Goal: Task Accomplishment & Management: Complete application form

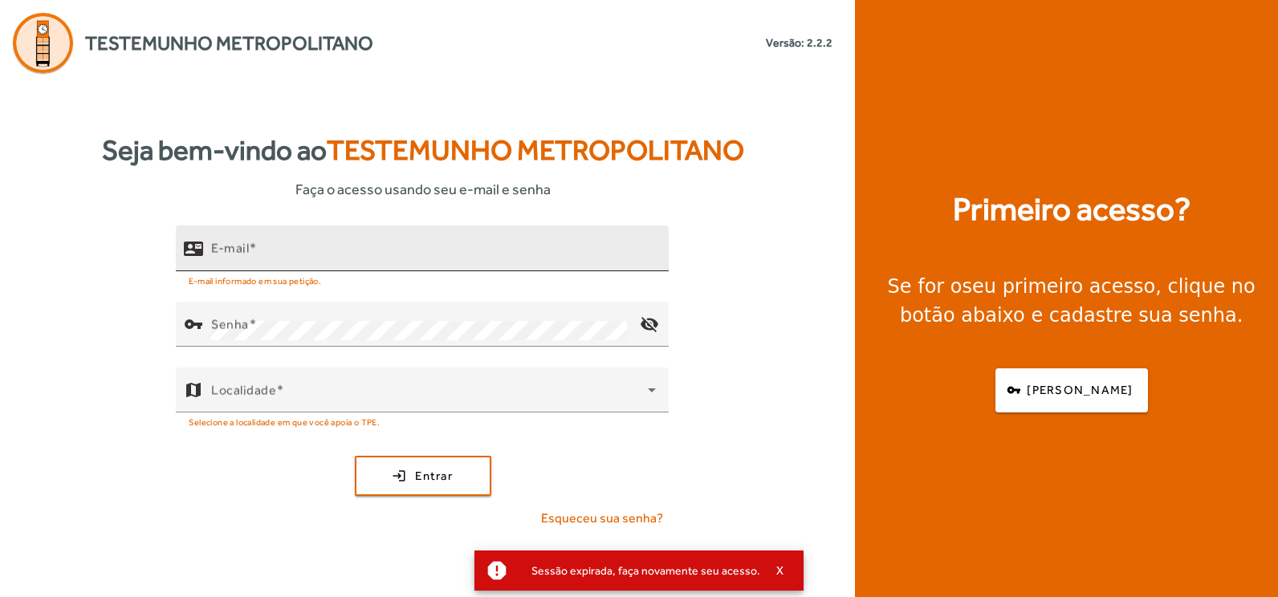
click at [230, 240] on mat-label "E-mail" at bounding box center [230, 247] width 38 height 15
click at [230, 246] on input "E-mail" at bounding box center [433, 255] width 445 height 19
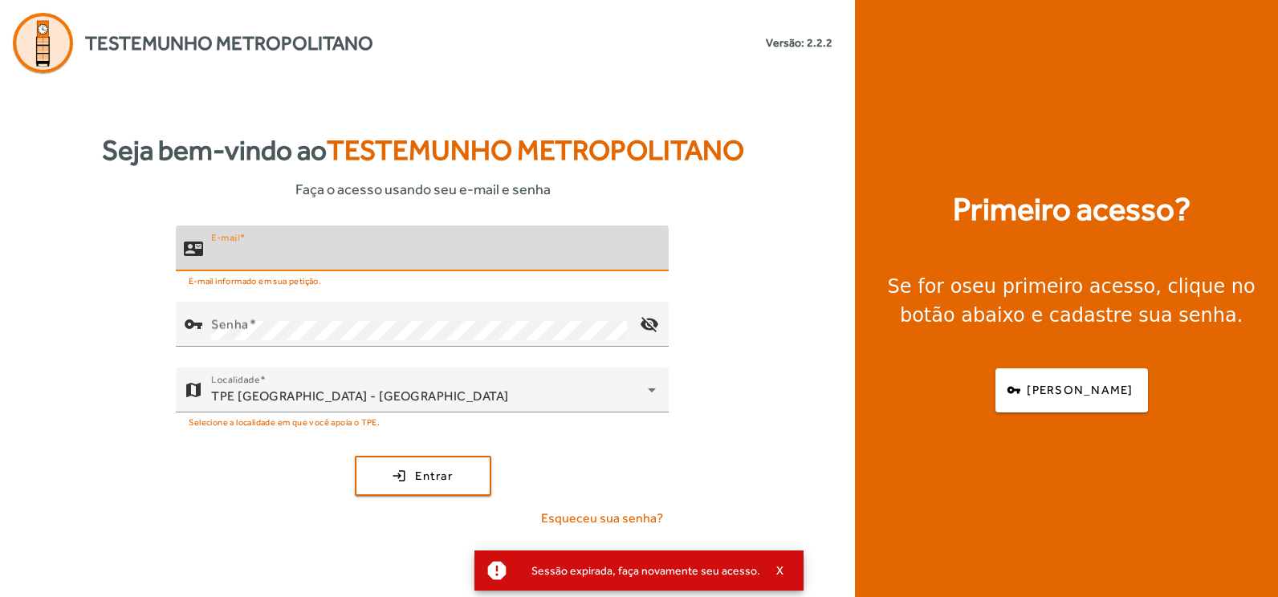
click at [273, 255] on input "E-mail" at bounding box center [433, 255] width 445 height 19
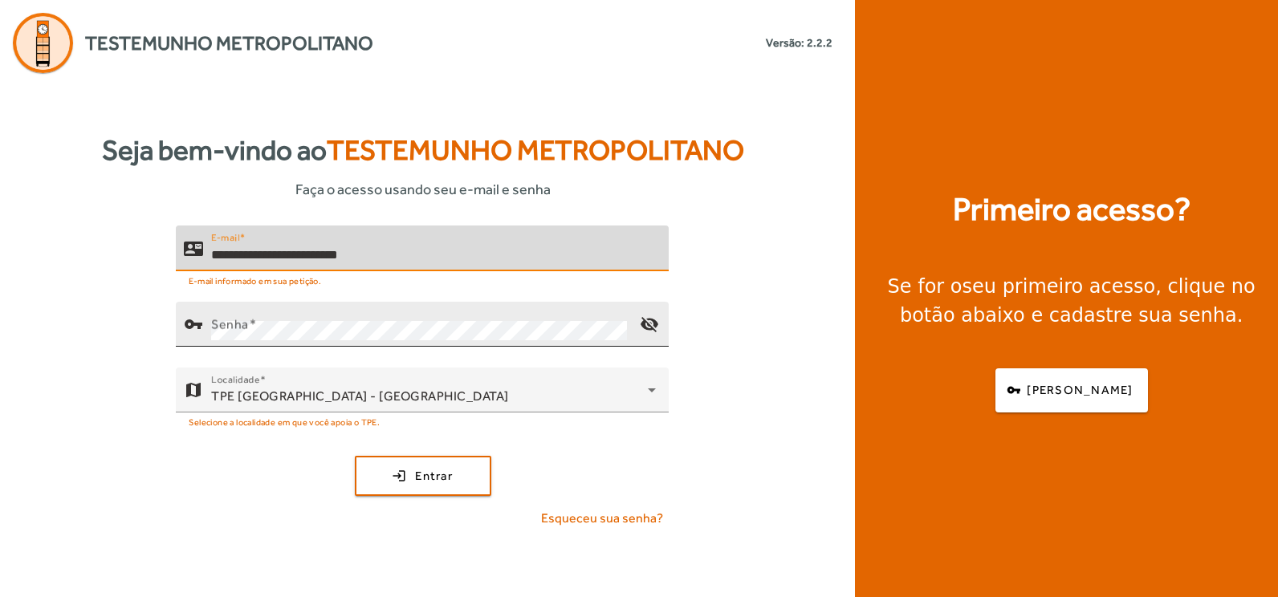
type input "**********"
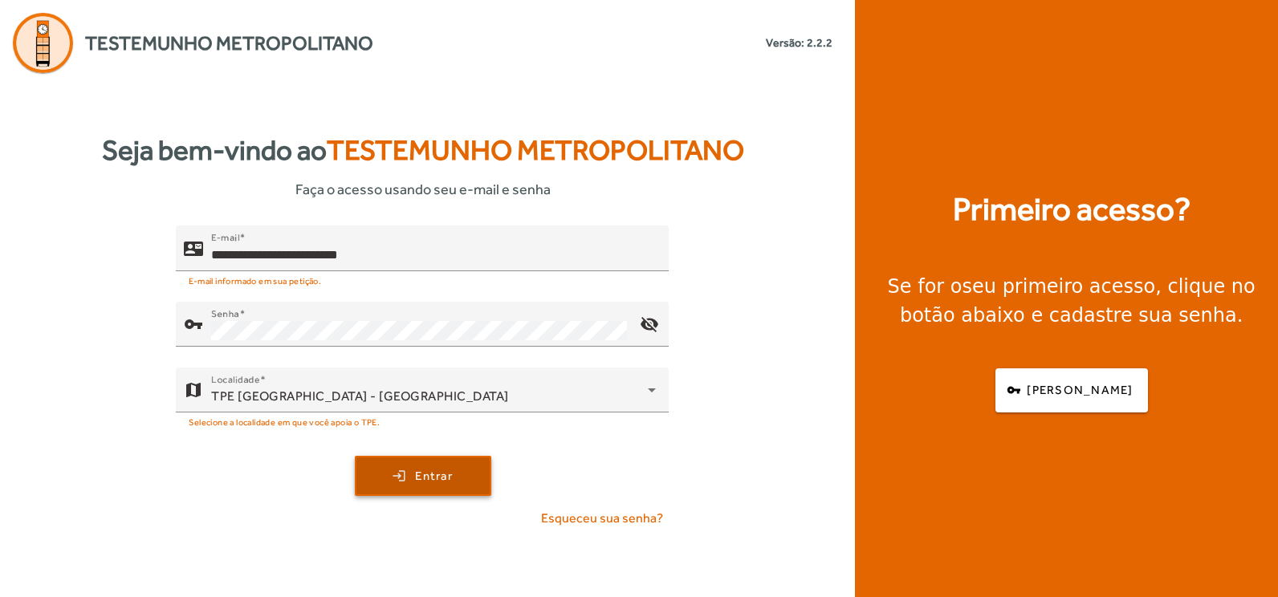
click at [375, 471] on span "submit" at bounding box center [423, 476] width 133 height 39
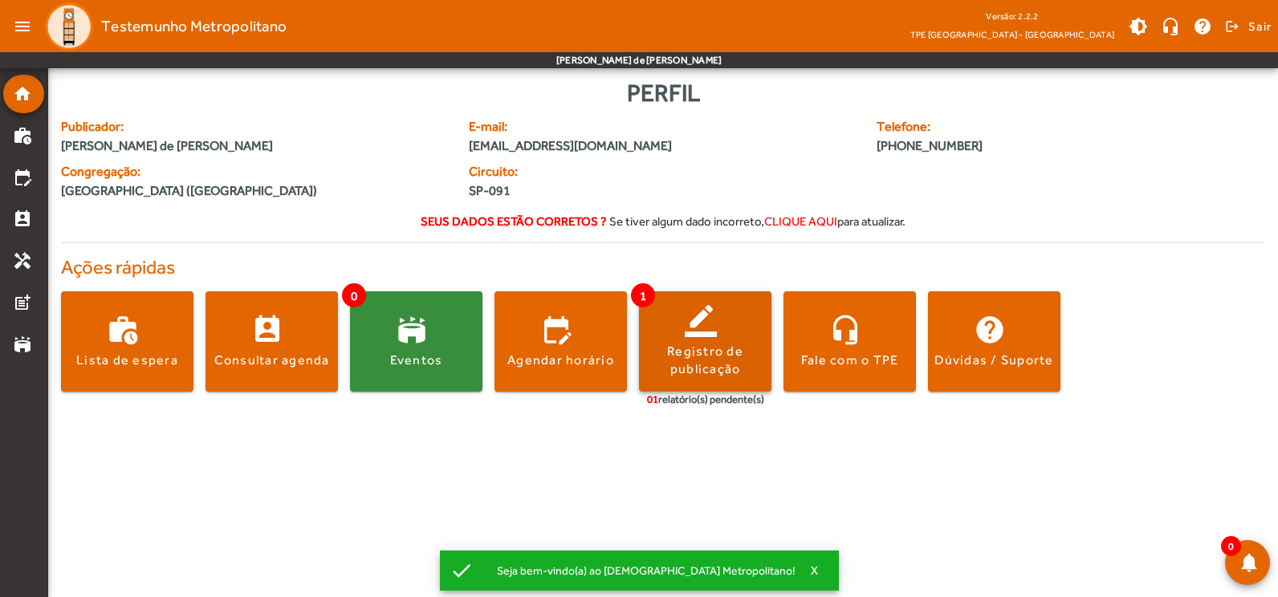
click at [691, 352] on div "Registro de publicação" at bounding box center [705, 361] width 132 height 36
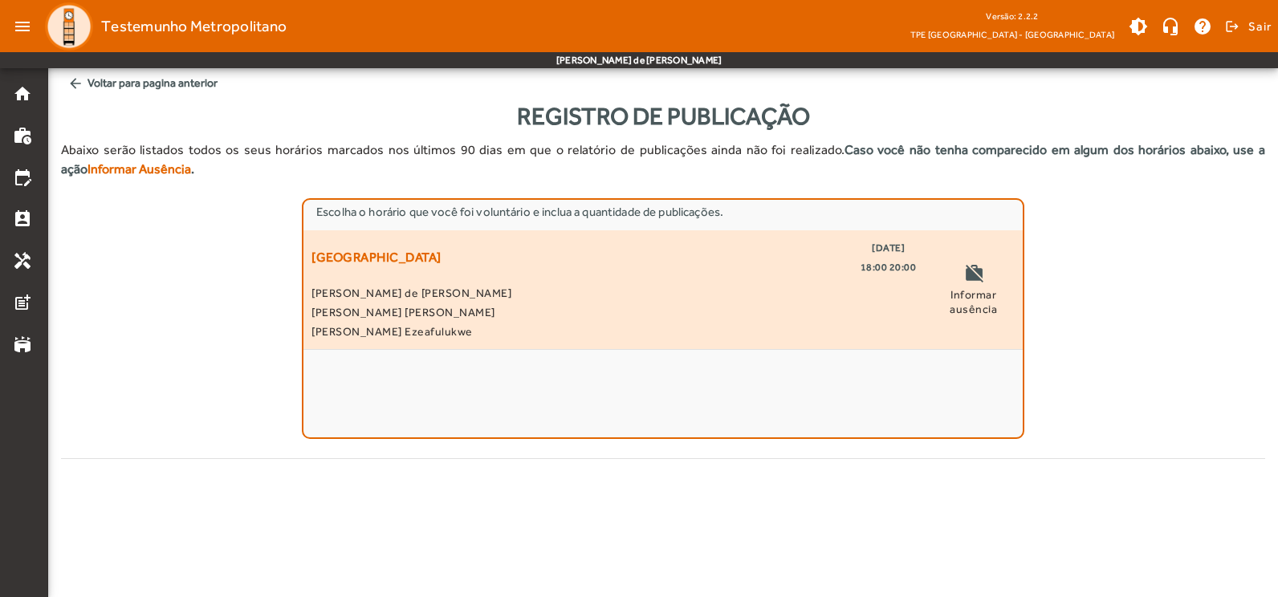
click at [520, 299] on span "[PERSON_NAME] de [PERSON_NAME]" at bounding box center [614, 292] width 605 height 19
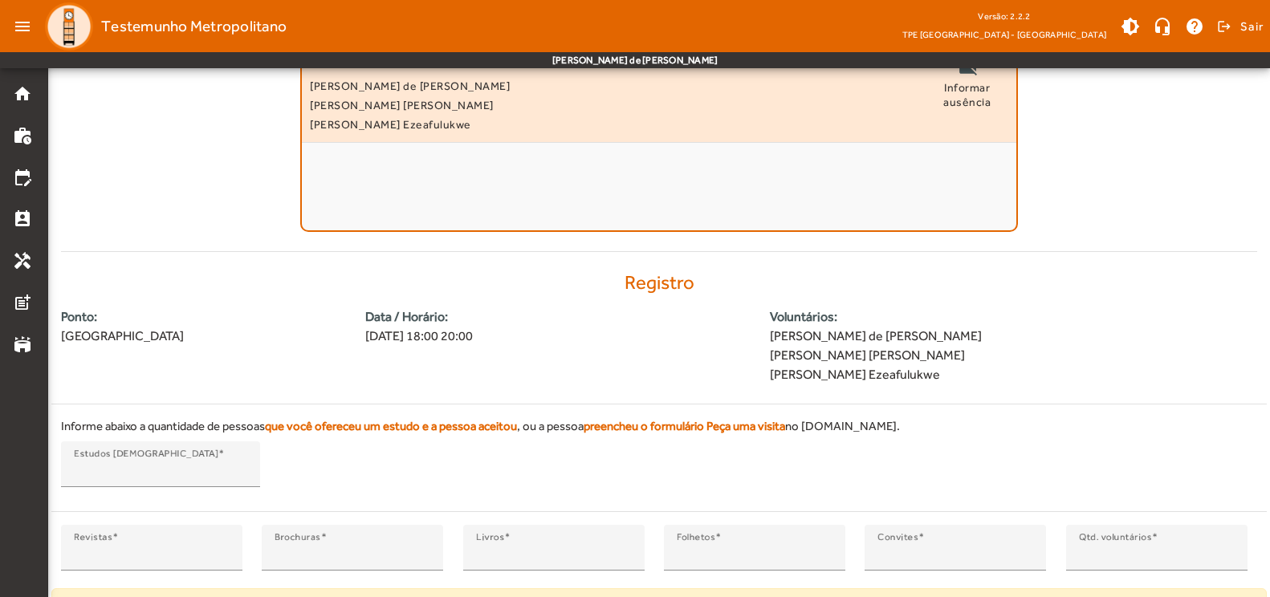
scroll to position [288, 0]
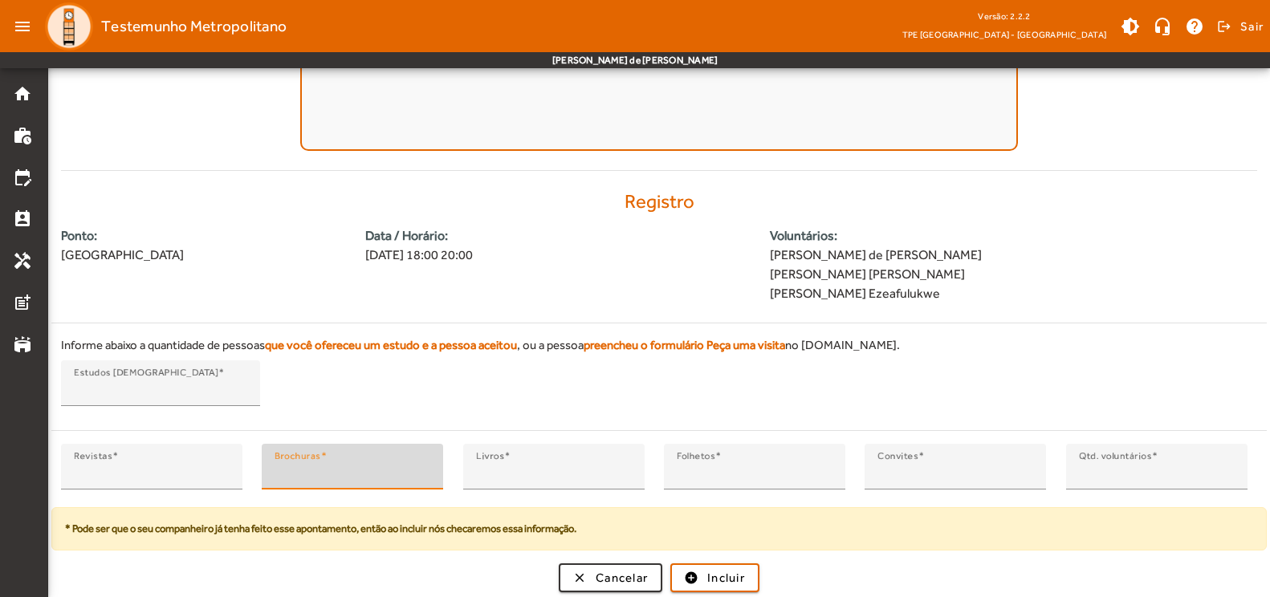
click at [373, 467] on input "*" at bounding box center [353, 473] width 156 height 19
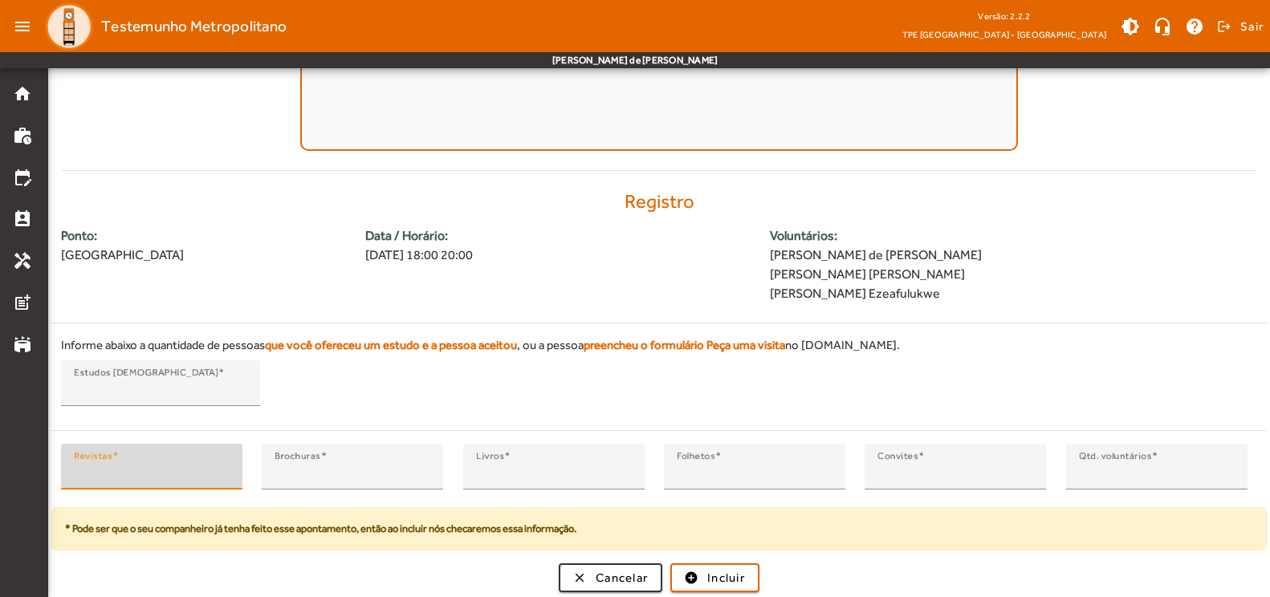
click at [225, 464] on input "*" at bounding box center [152, 473] width 156 height 19
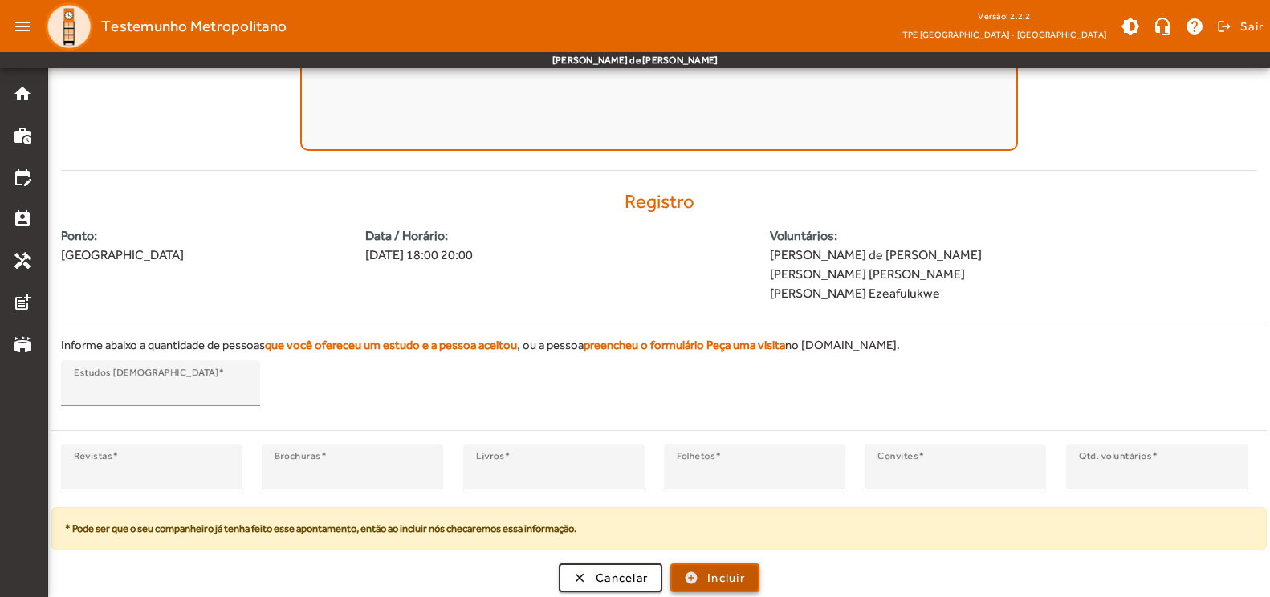
click at [726, 589] on span "submit" at bounding box center [715, 578] width 86 height 39
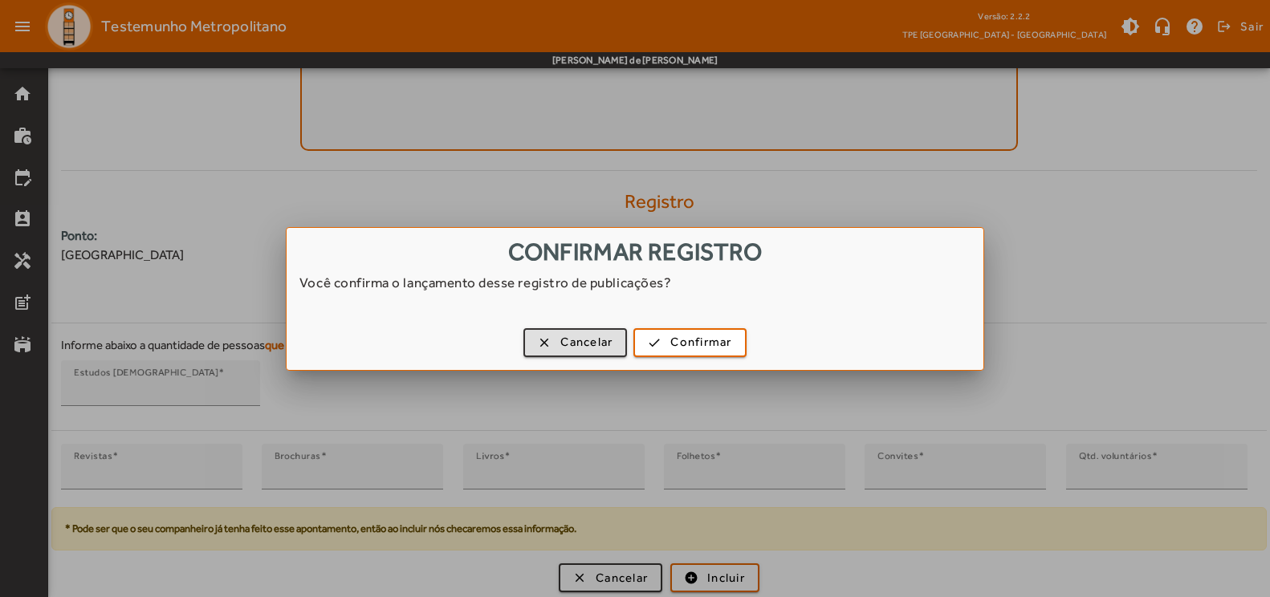
click at [522, 381] on div at bounding box center [635, 298] width 1270 height 597
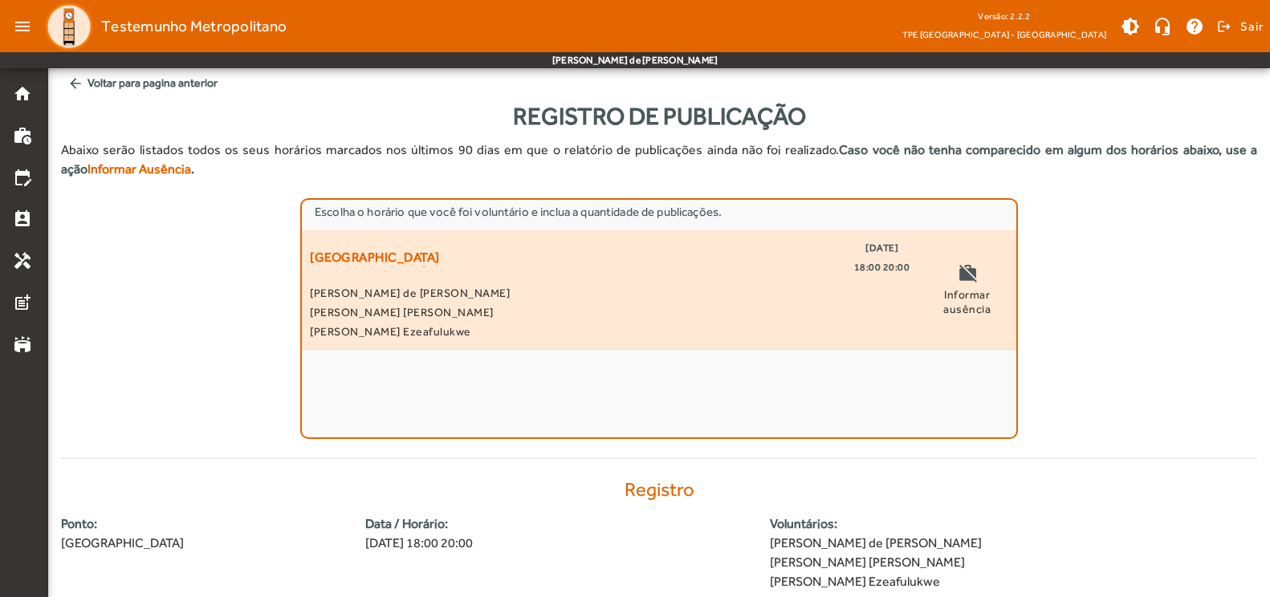
scroll to position [288, 0]
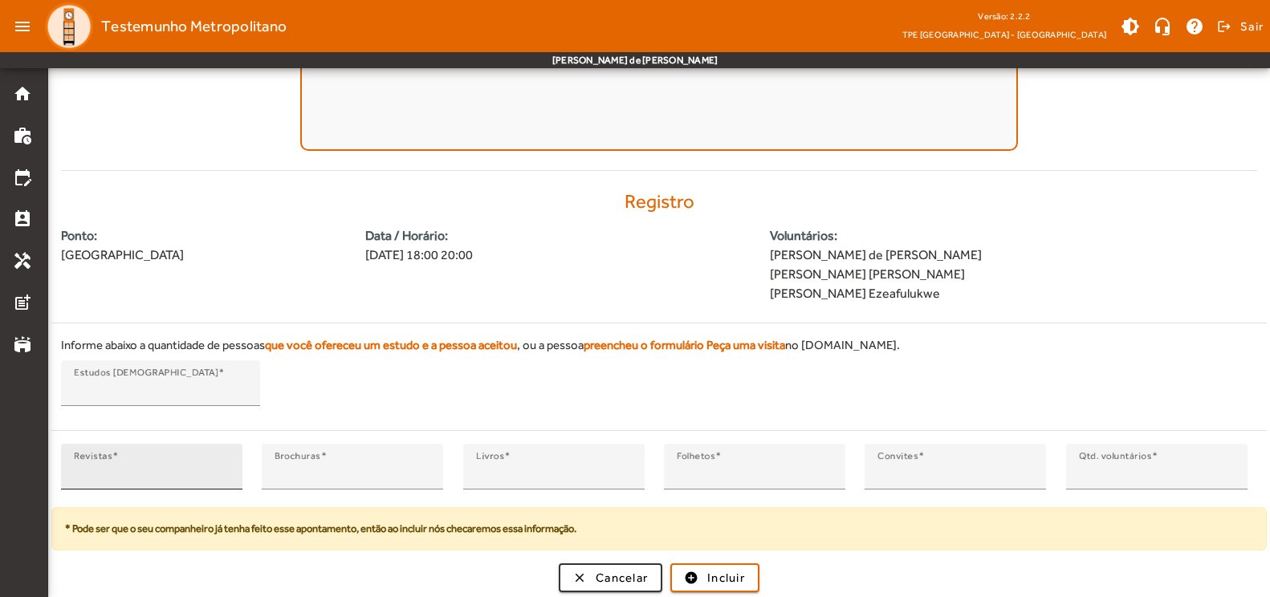
type input "*"
click at [219, 469] on input "*" at bounding box center [152, 473] width 156 height 19
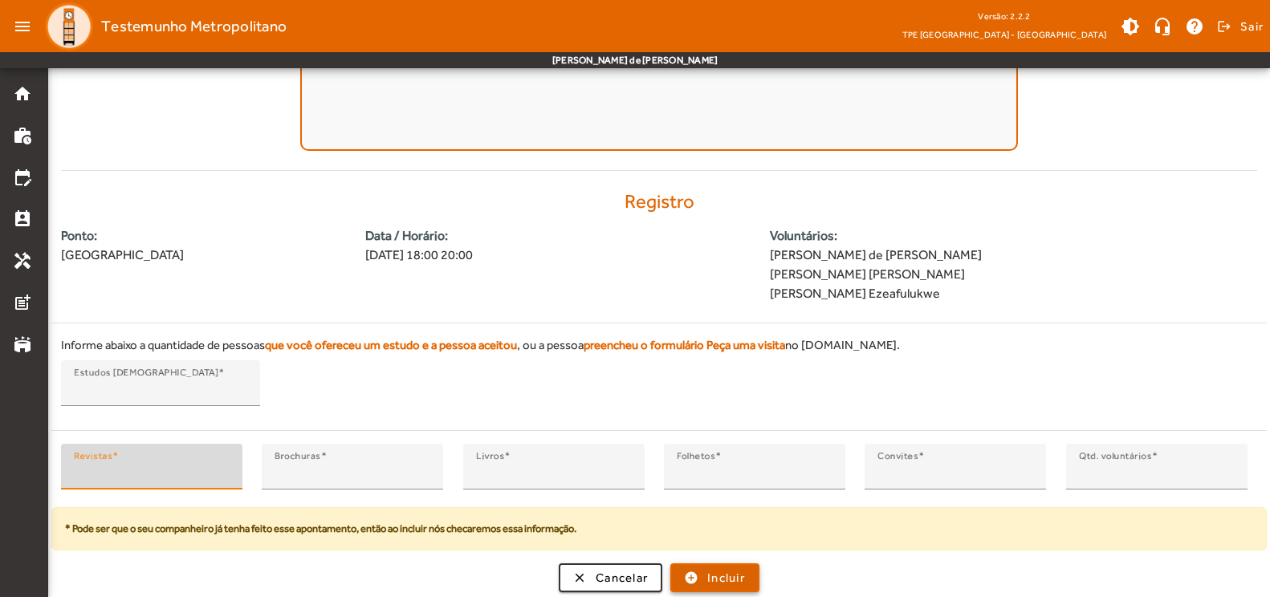
click at [744, 577] on span "Incluir" at bounding box center [726, 578] width 38 height 18
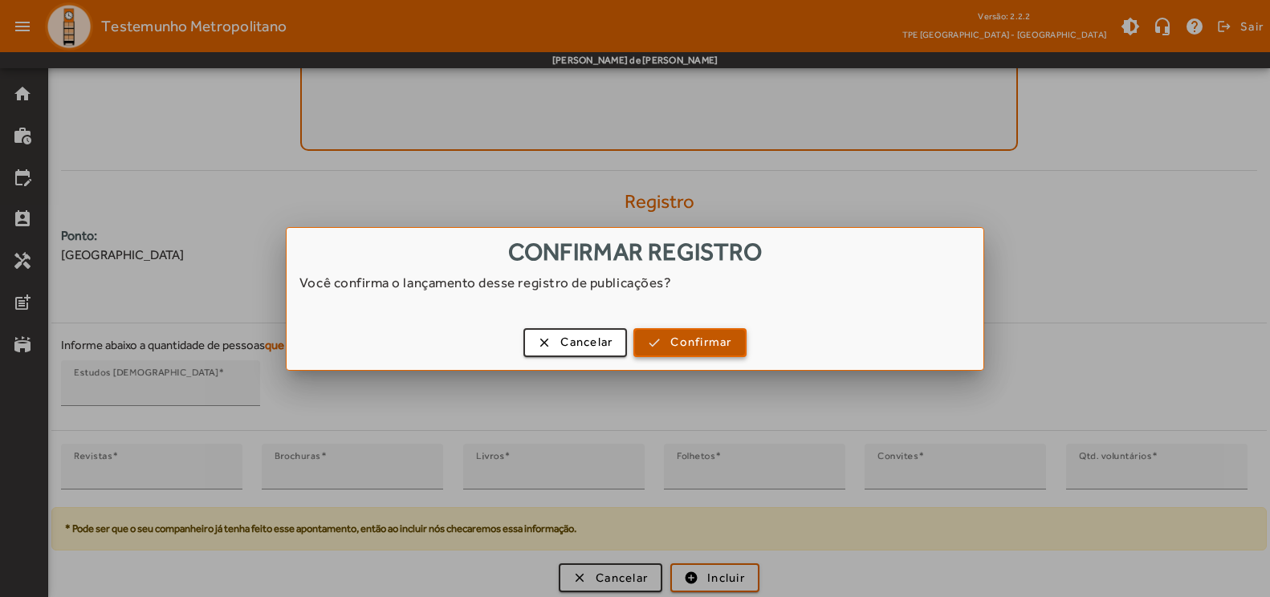
click at [730, 352] on span "button" at bounding box center [689, 343] width 109 height 39
